Goal: Information Seeking & Learning: Learn about a topic

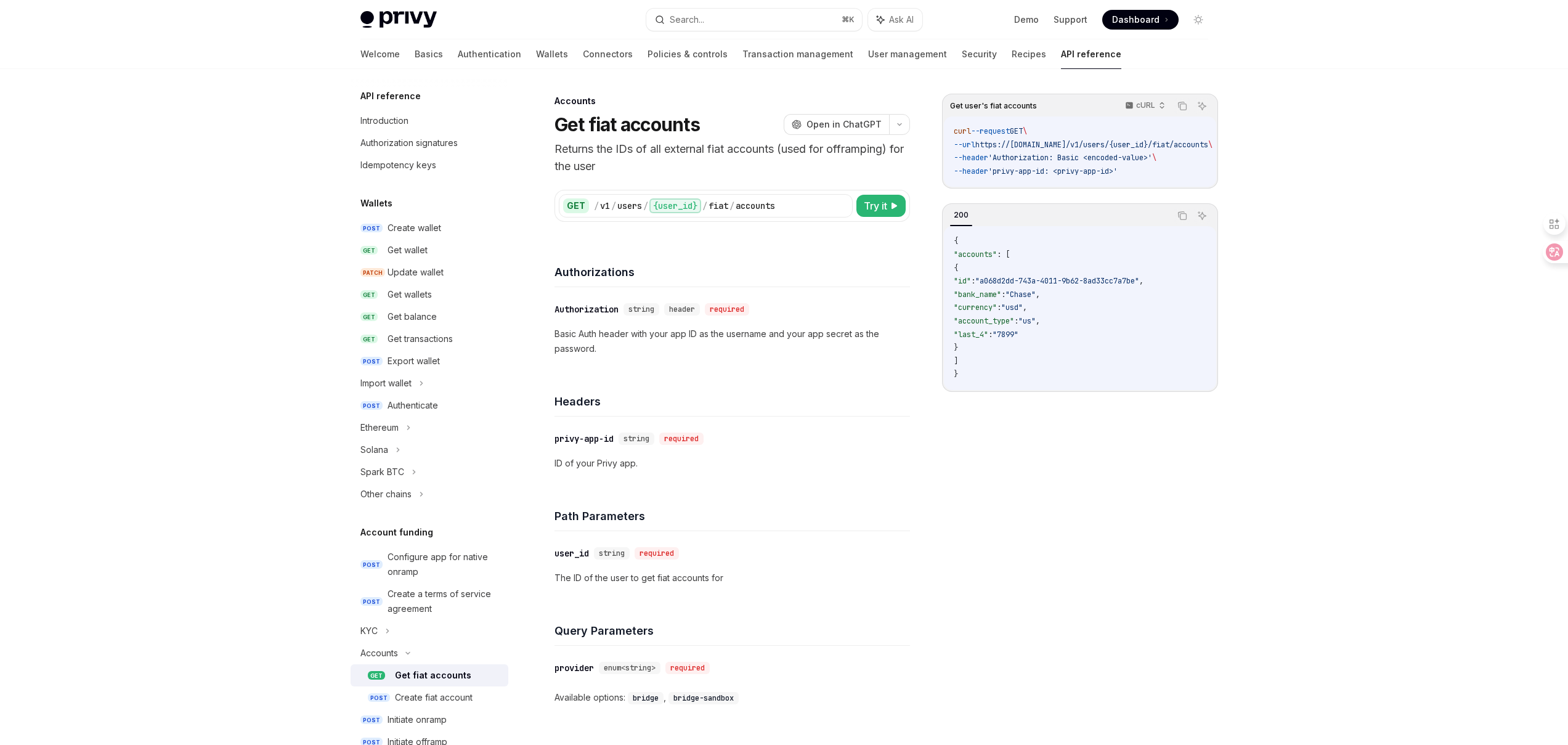
click at [1332, 227] on div "Privy Docs home page Search... ⌘ K Ask AI Demo Support Dashboard Dashboard Sear…" at bounding box center [784, 530] width 1568 height 1059
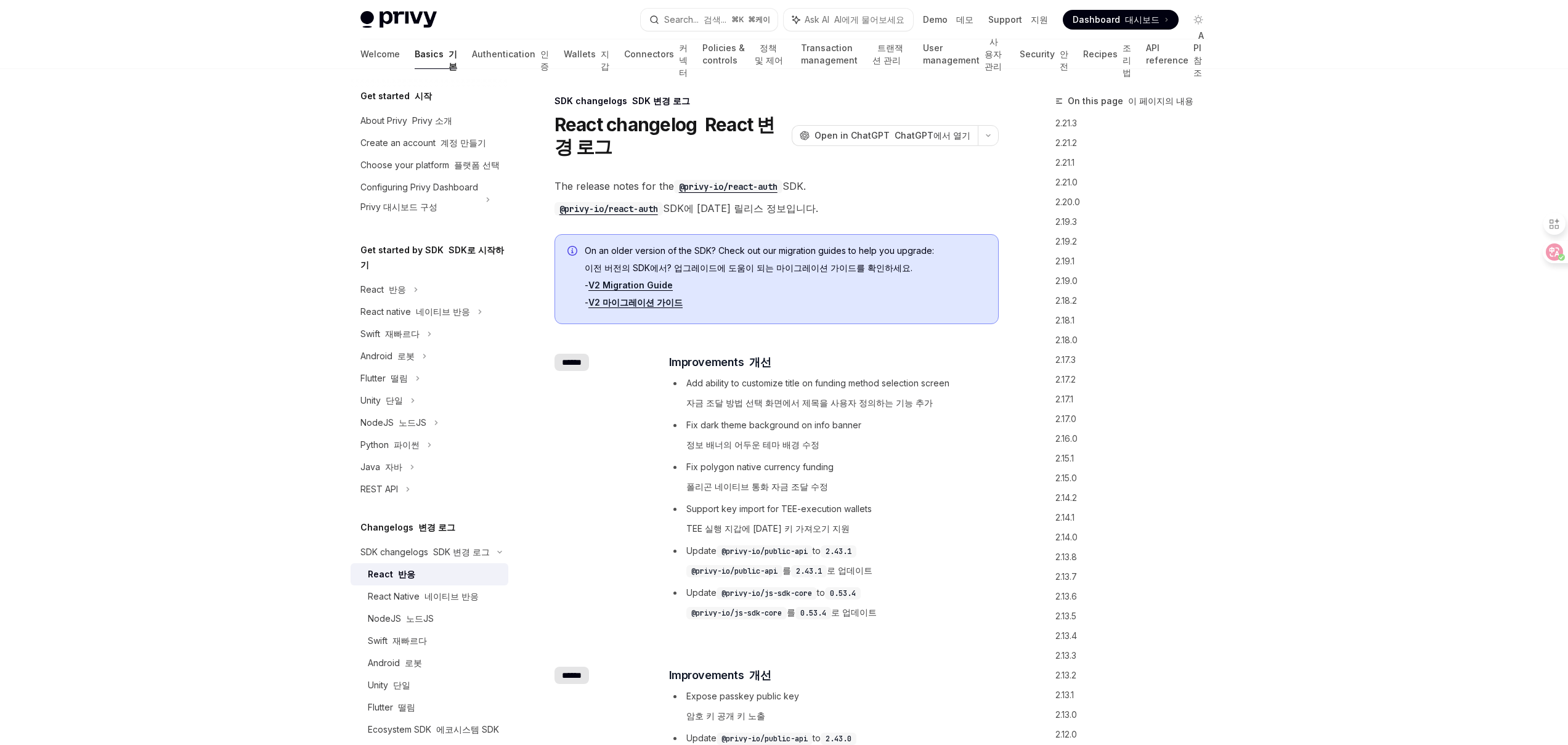
drag, startPoint x: 1296, startPoint y: 125, endPoint x: 1288, endPoint y: 129, distance: 8.9
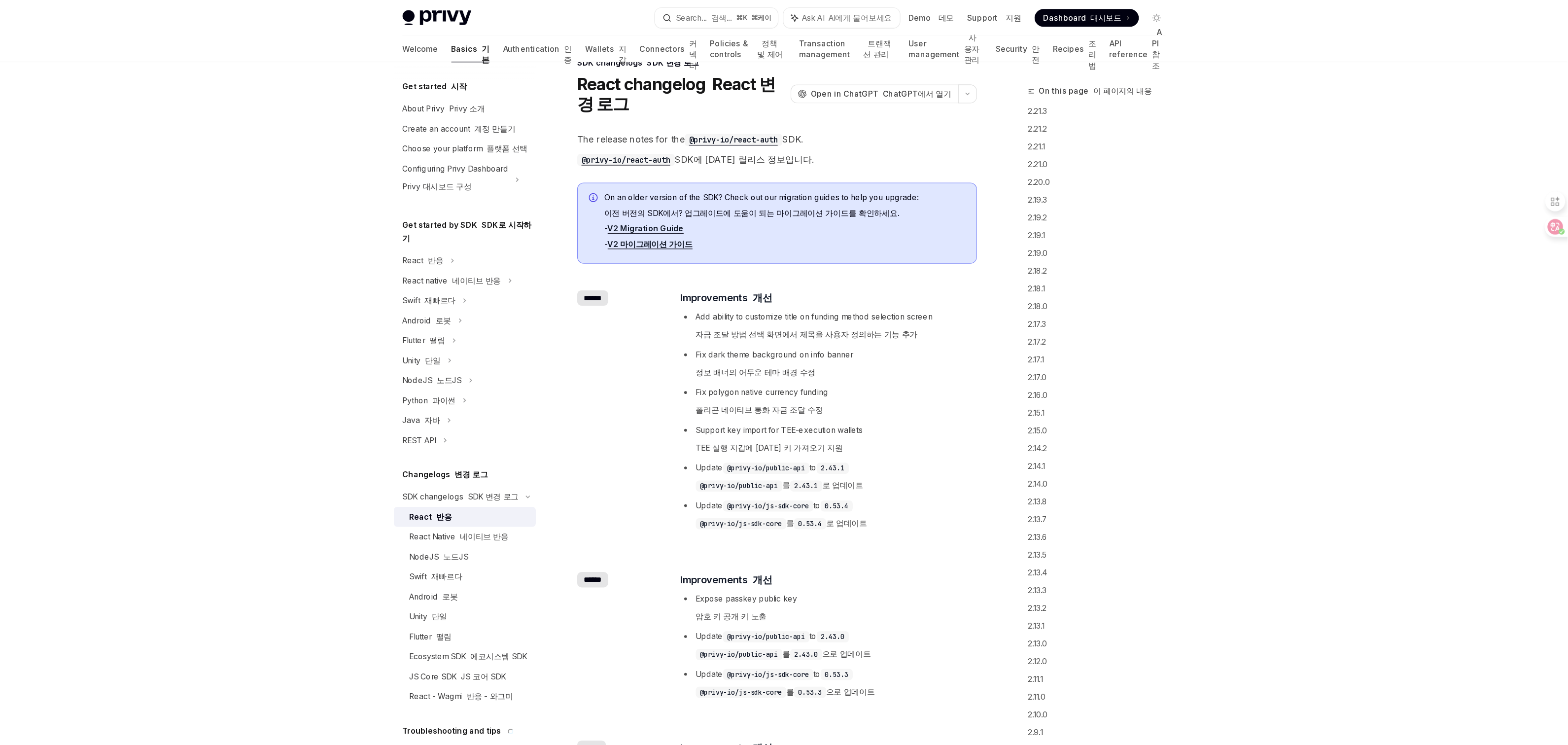
scroll to position [25, 0]
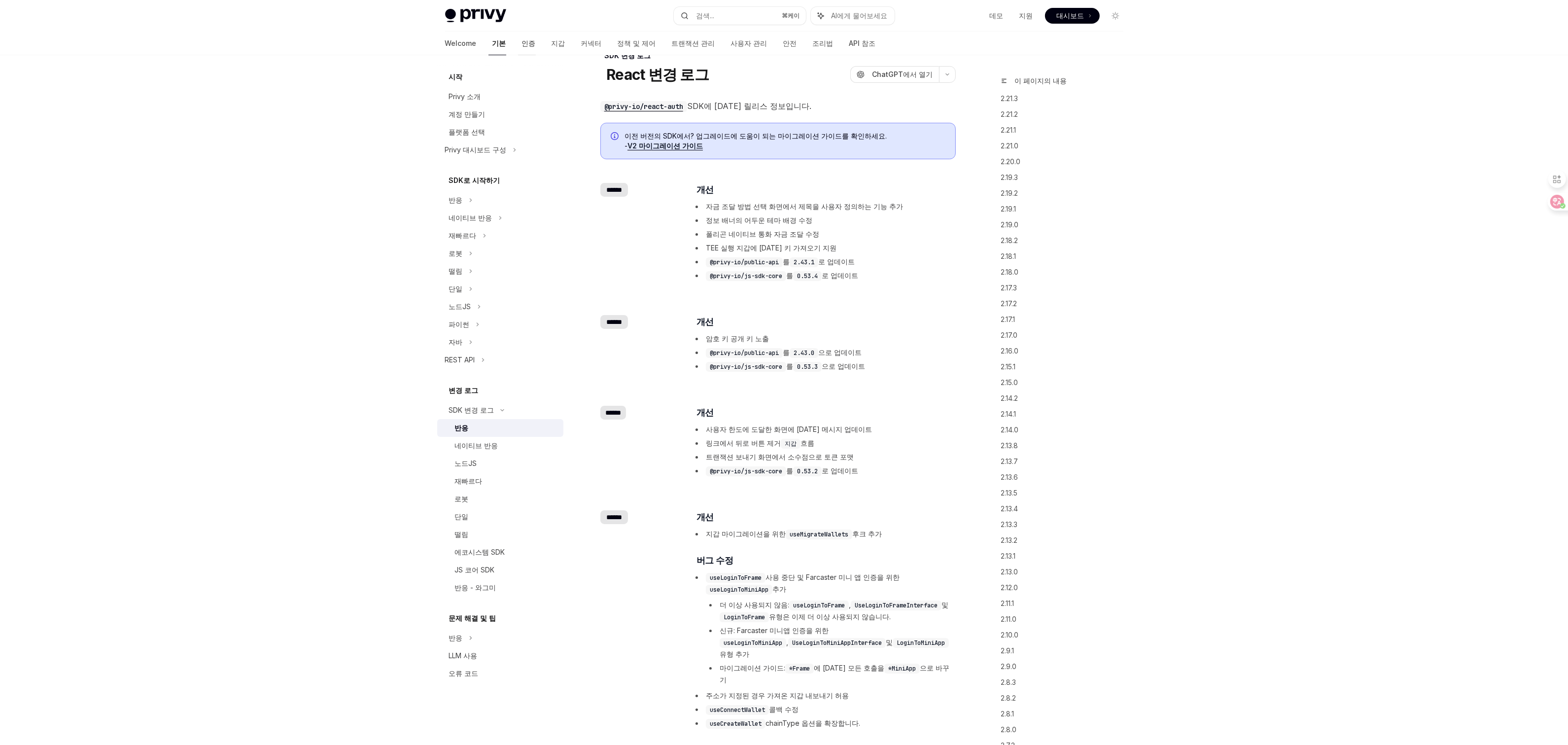
click at [522, 44] on font "인증" at bounding box center [529, 43] width 14 height 8
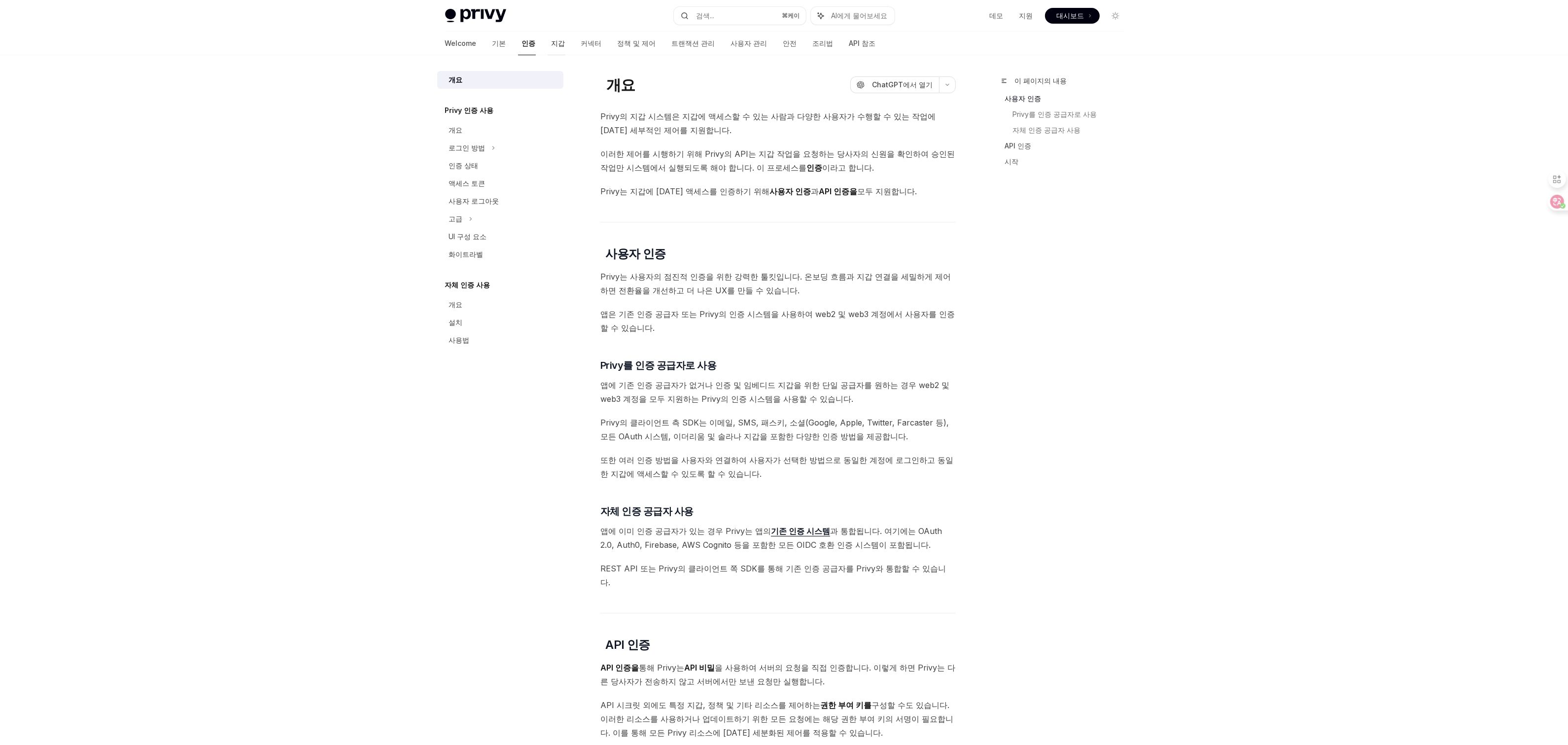
click at [548, 47] on font "지갑" at bounding box center [556, 43] width 17 height 10
type textarea "*"
